Goal: Task Accomplishment & Management: Manage account settings

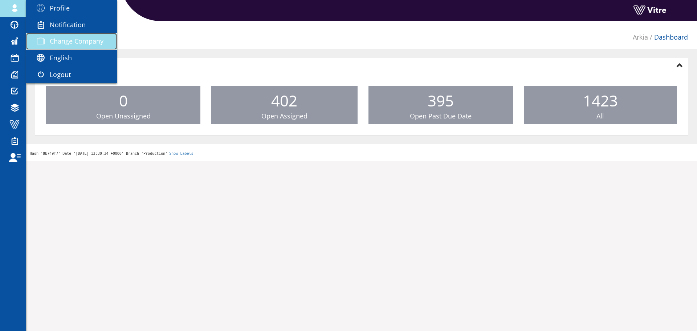
click at [63, 35] on link "Change Company" at bounding box center [71, 41] width 91 height 17
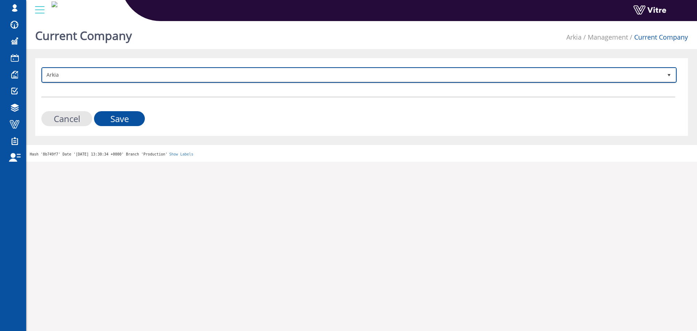
click at [80, 73] on span "Arkia" at bounding box center [352, 74] width 620 height 13
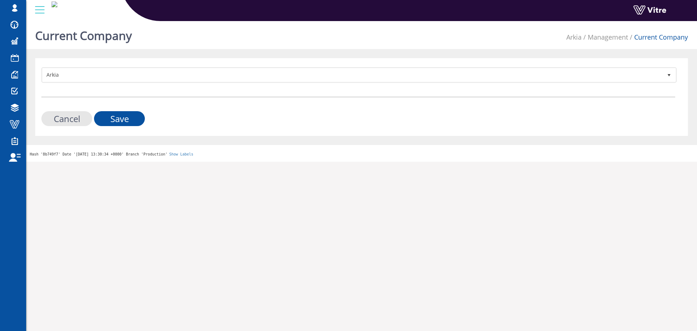
click at [79, 81] on form "Arkia 328 Cancel Save" at bounding box center [358, 96] width 634 height 59
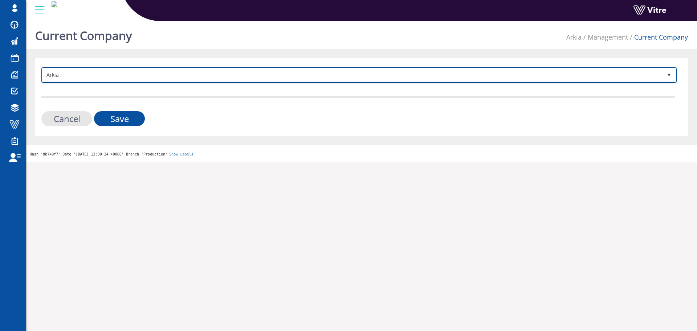
click at [80, 78] on span "Arkia" at bounding box center [352, 74] width 620 height 13
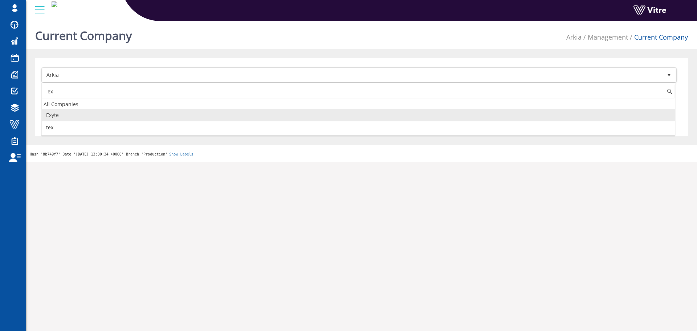
click at [88, 116] on li "Exyte" at bounding box center [358, 115] width 633 height 12
type input "ex"
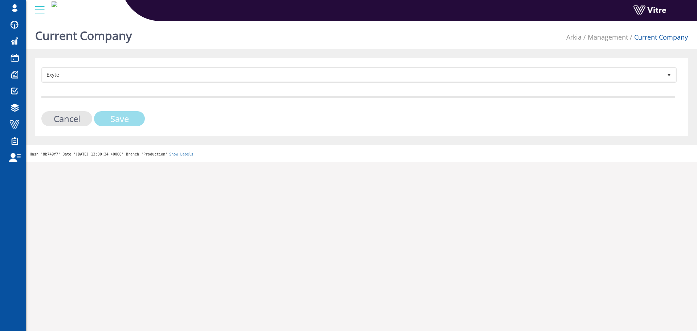
click at [126, 118] on input "Save" at bounding box center [119, 118] width 51 height 15
